Goal: Task Accomplishment & Management: Manage account settings

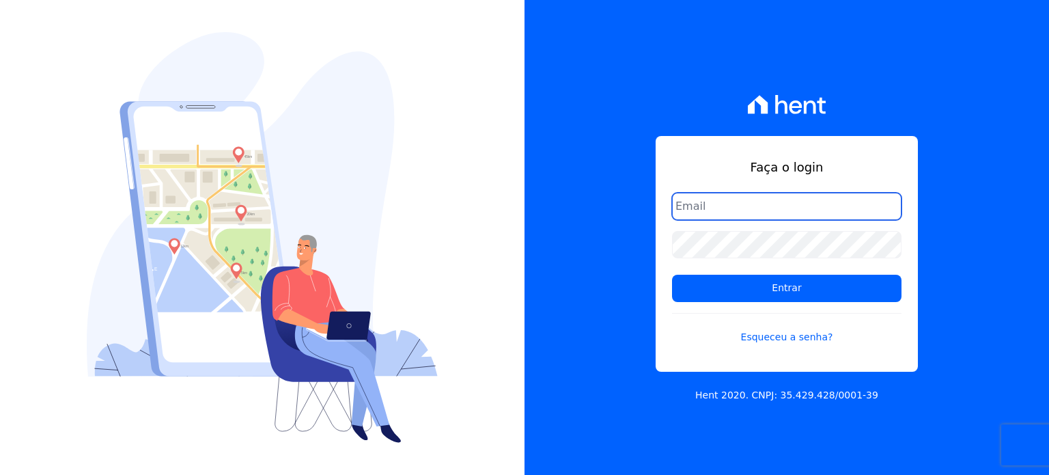
click at [769, 204] on input "email" at bounding box center [787, 206] width 230 height 27
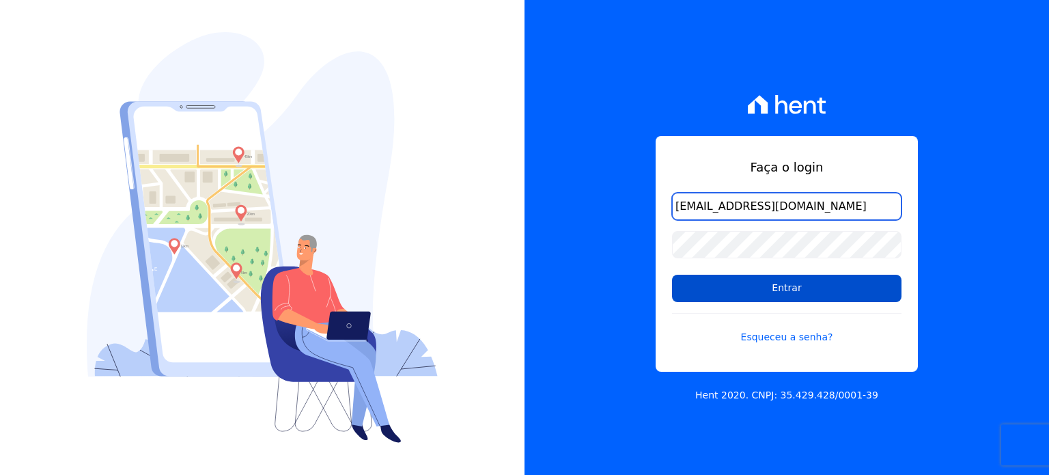
type input "financeiro@bonelliconstrutora.com.br"
click at [842, 289] on input "Entrar" at bounding box center [787, 288] width 230 height 27
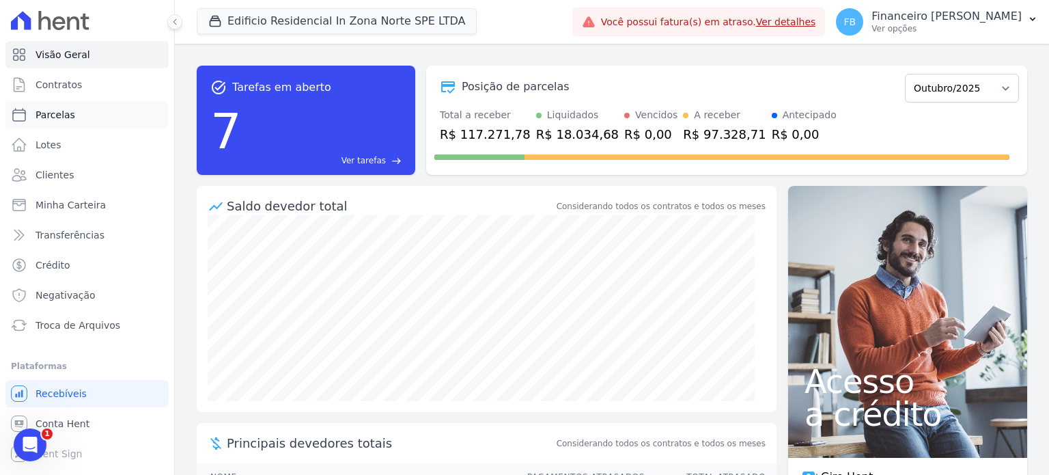
click at [68, 114] on span "Parcelas" at bounding box center [56, 115] width 40 height 14
select select
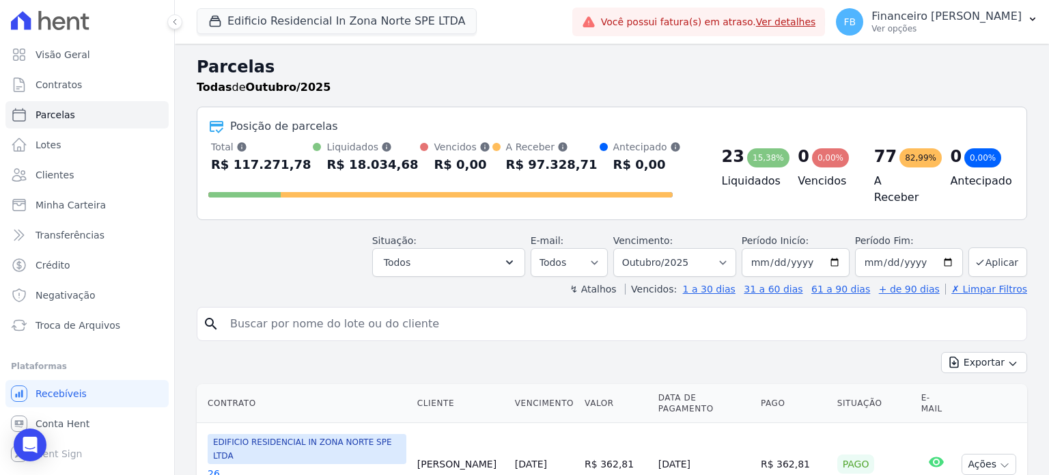
click at [291, 317] on input "search" at bounding box center [621, 323] width 799 height 27
type input "paula daniela"
select select
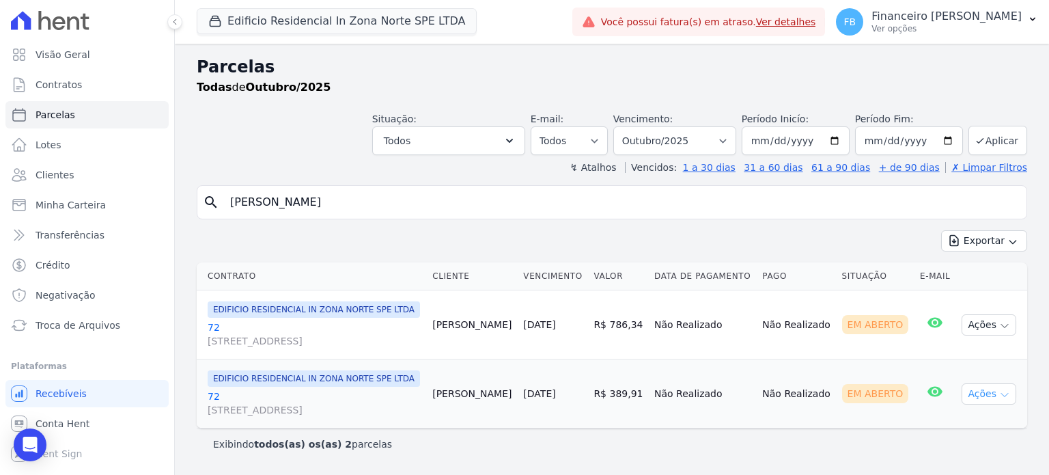
click at [1003, 394] on icon "button" at bounding box center [1005, 394] width 11 height 11
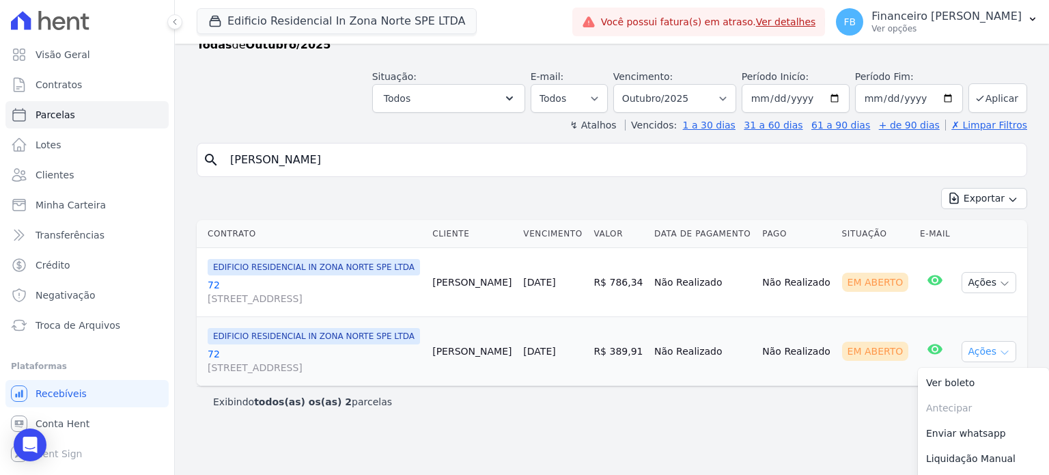
scroll to position [65, 0]
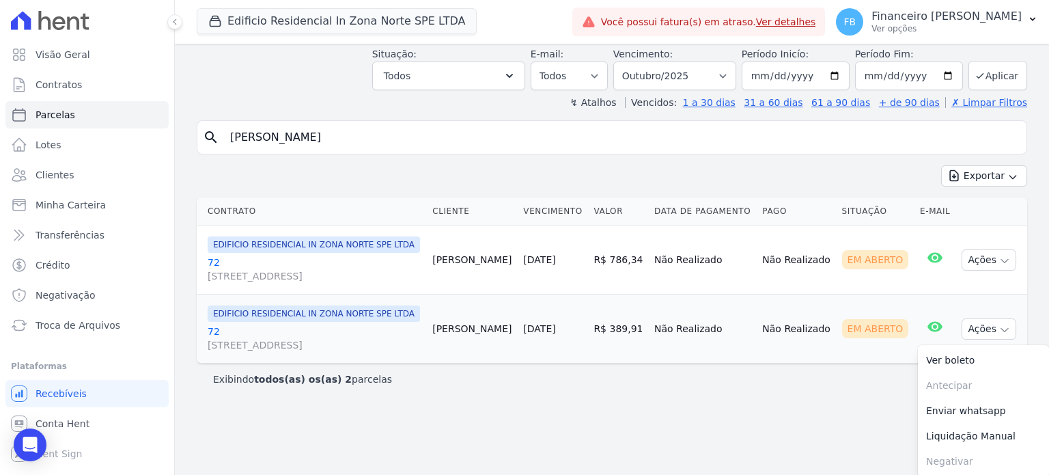
click at [213, 329] on link "72 Rua Milton Monzoni Wagner, 154, Parque Campolim" at bounding box center [315, 338] width 214 height 27
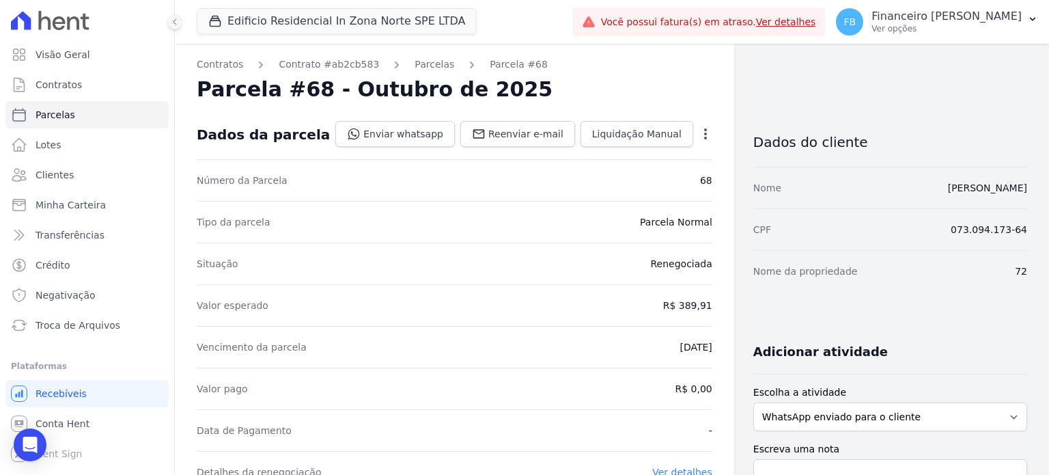
click at [699, 137] on icon "button" at bounding box center [706, 134] width 14 height 14
click at [652, 156] on link "Alterar" at bounding box center [647, 152] width 120 height 25
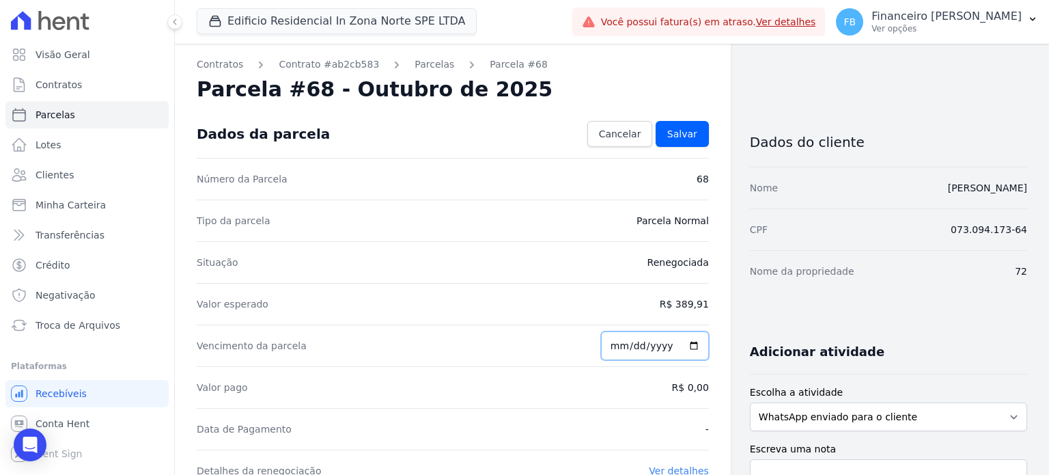
click at [686, 349] on input "2025-10-25" at bounding box center [655, 345] width 108 height 29
type input "2025-11-25"
click at [540, 305] on div "Valor esperado R$ 389,91" at bounding box center [453, 304] width 512 height 42
click at [678, 130] on span "Salvar" at bounding box center [683, 134] width 30 height 14
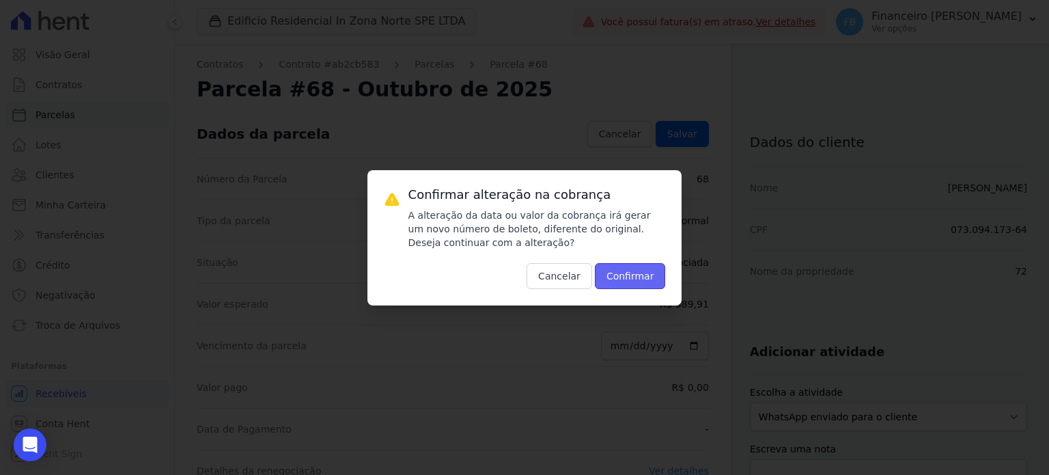
click at [621, 278] on button "Confirmar" at bounding box center [630, 276] width 71 height 26
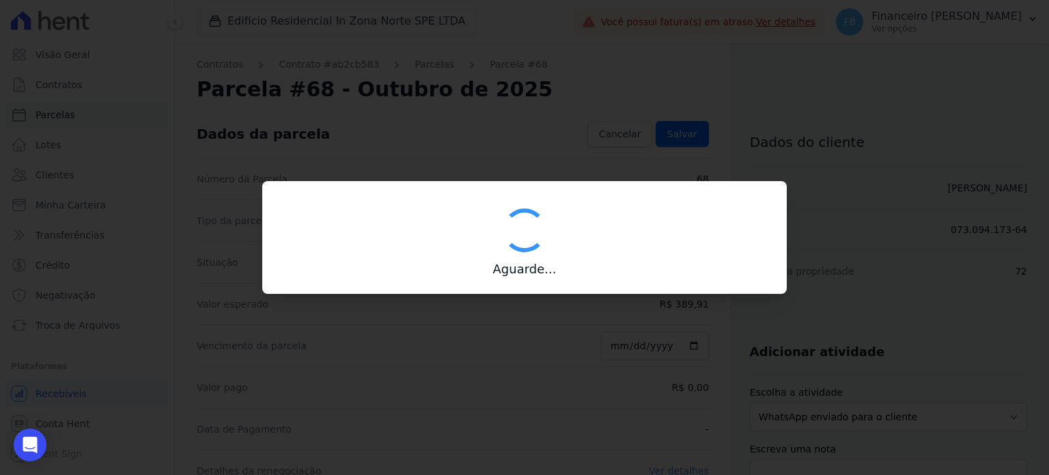
type input "00190000090335103300000684458177812450000038991"
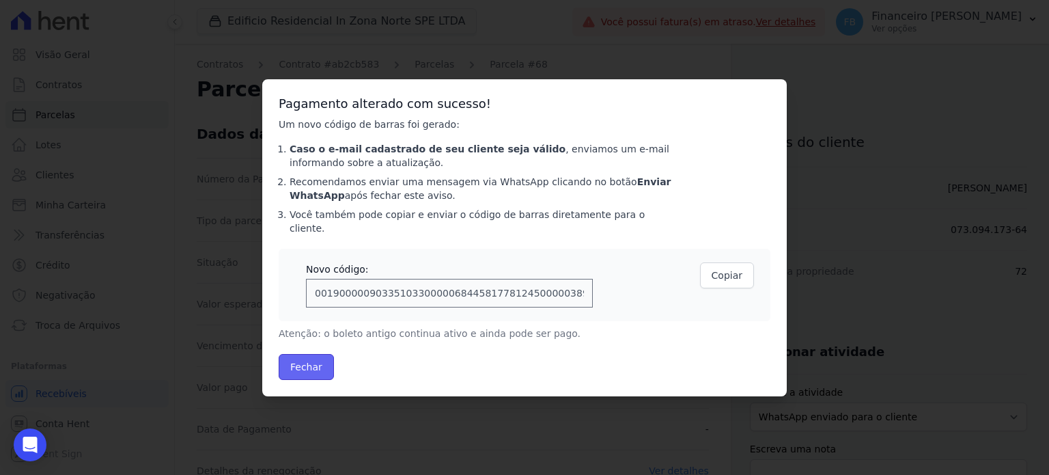
click at [312, 368] on button "Fechar" at bounding box center [306, 367] width 55 height 26
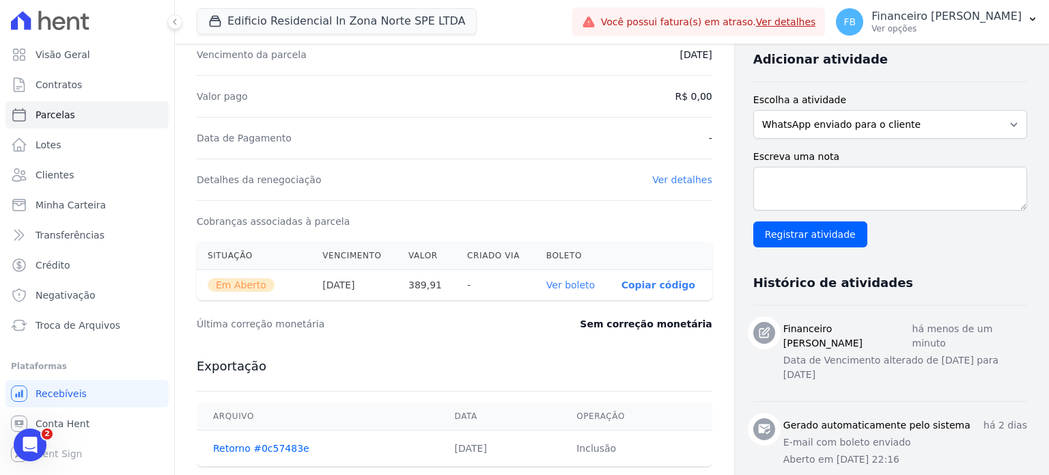
scroll to position [410, 0]
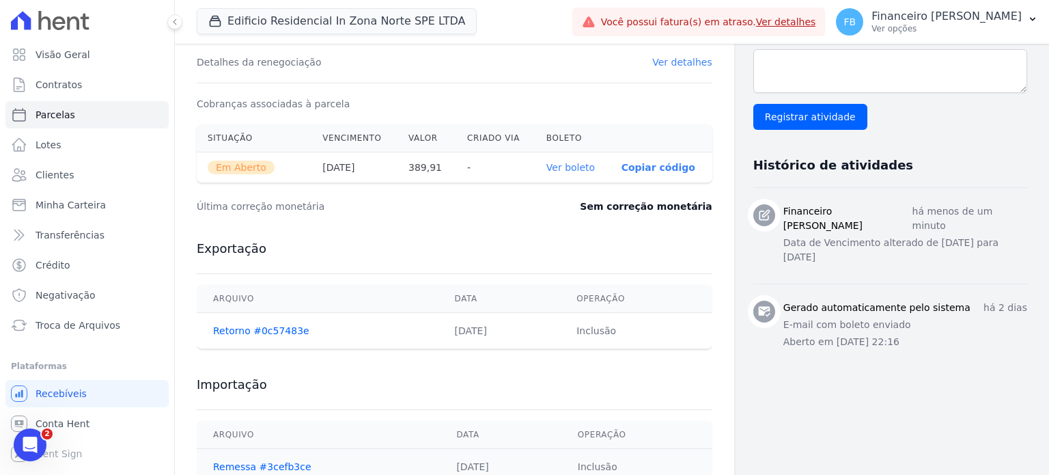
click at [570, 166] on link "Ver boleto" at bounding box center [571, 167] width 49 height 11
click at [547, 162] on link "Ver boleto" at bounding box center [571, 167] width 49 height 11
